Goal: Transaction & Acquisition: Purchase product/service

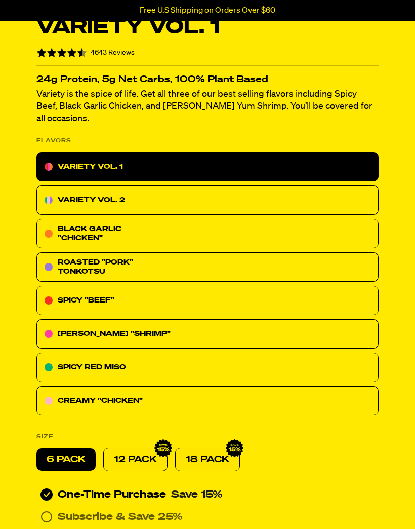
radio input "true"
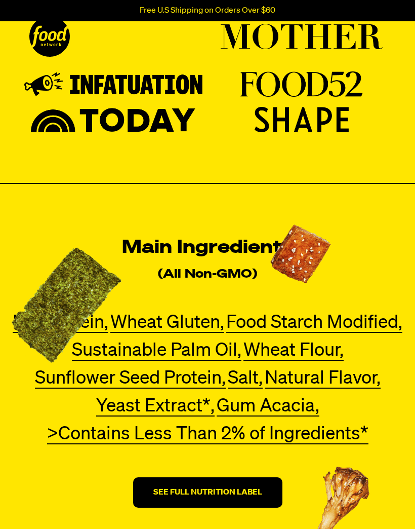
scroll to position [3501, 0]
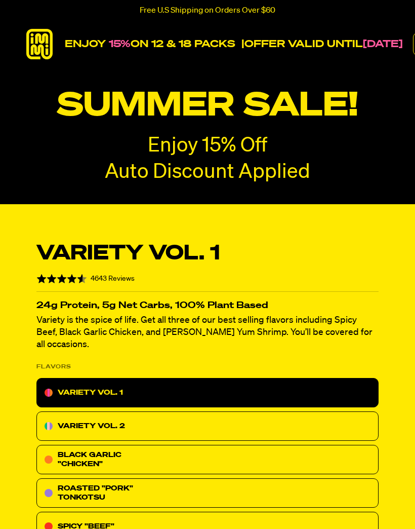
radio input "true"
